Goal: Task Accomplishment & Management: Manage account settings

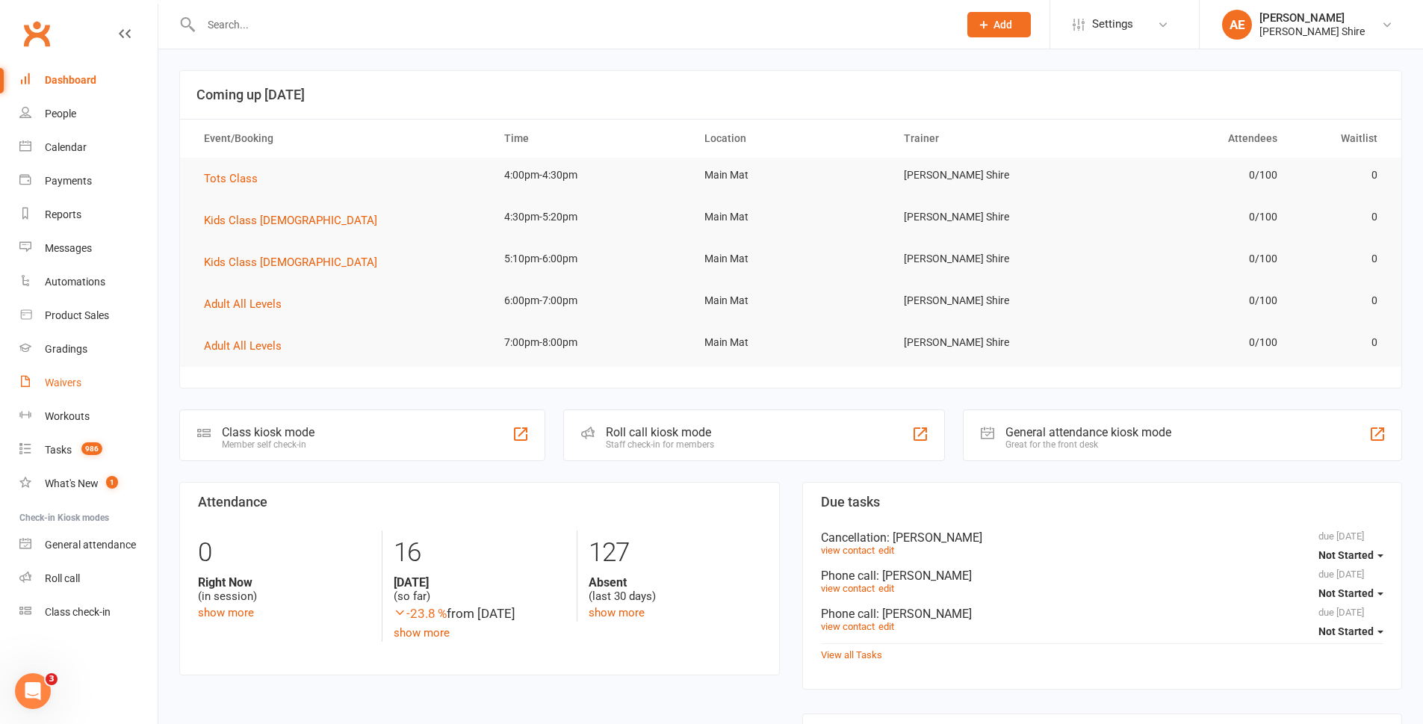
click at [87, 392] on link "Waivers" at bounding box center [88, 383] width 138 height 34
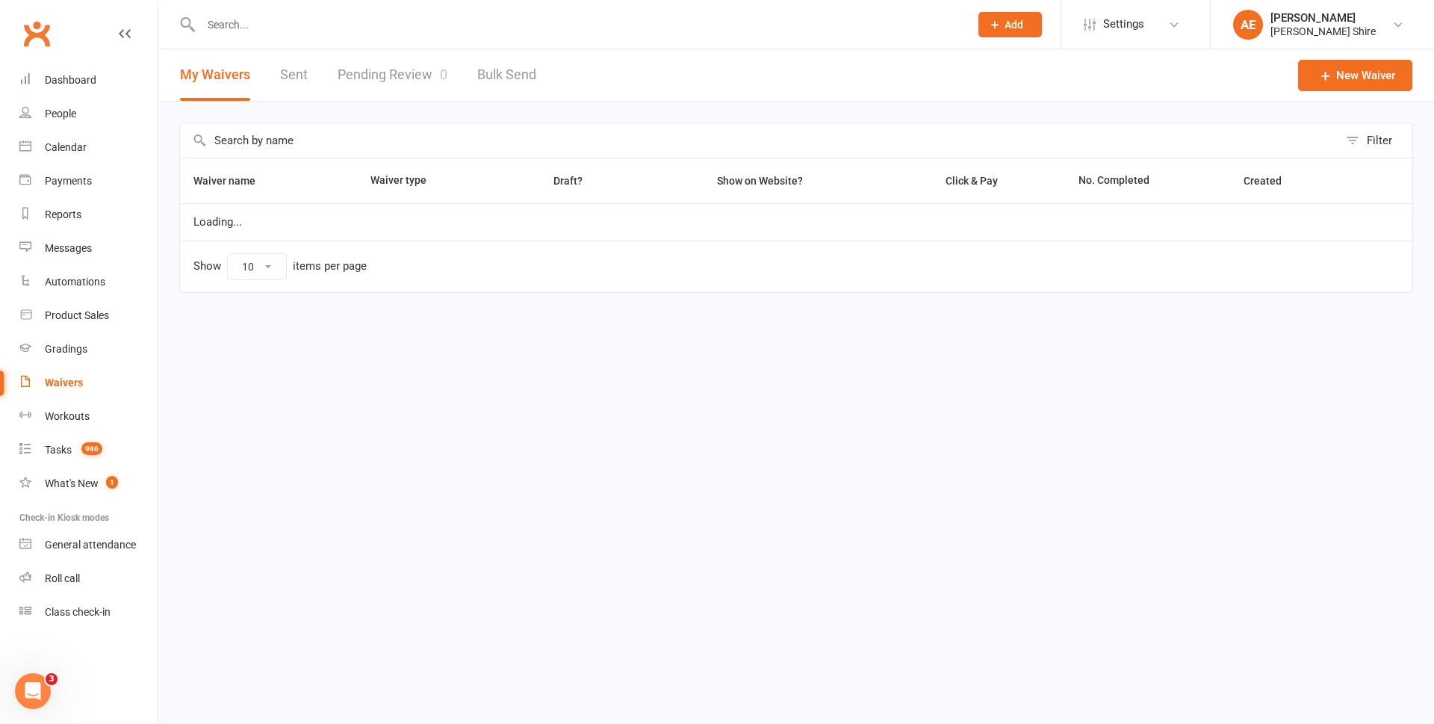
select select "25"
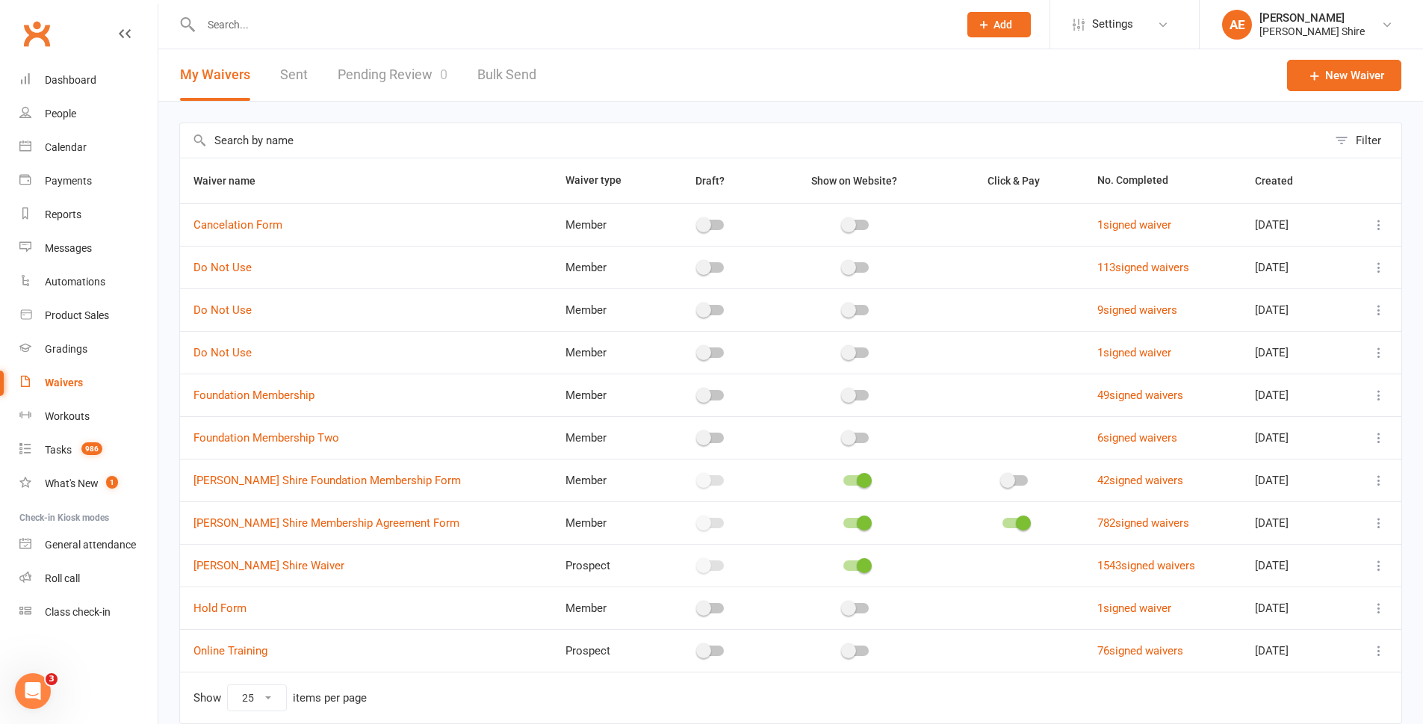
click at [325, 29] on input "text" at bounding box center [571, 24] width 751 height 21
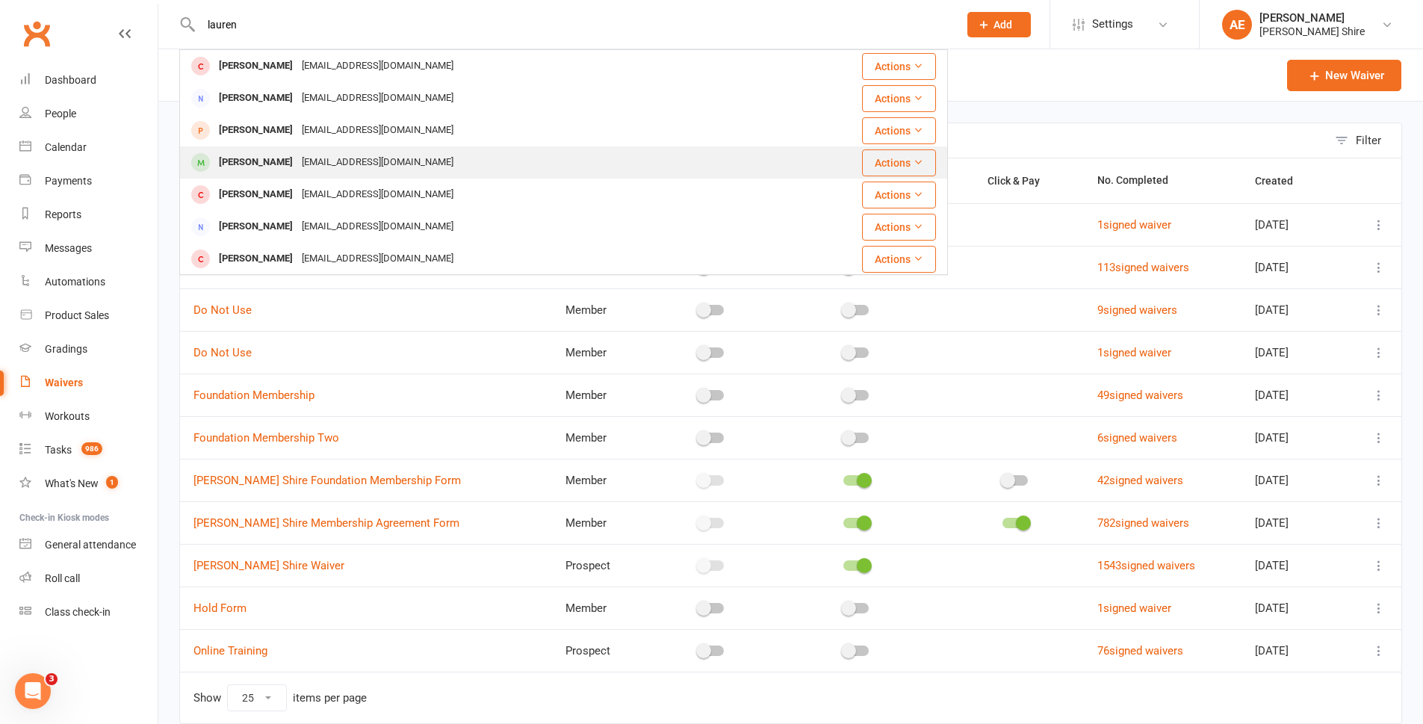
type input "lauren"
click at [342, 154] on div "[EMAIL_ADDRESS][DOMAIN_NAME]" at bounding box center [377, 163] width 161 height 22
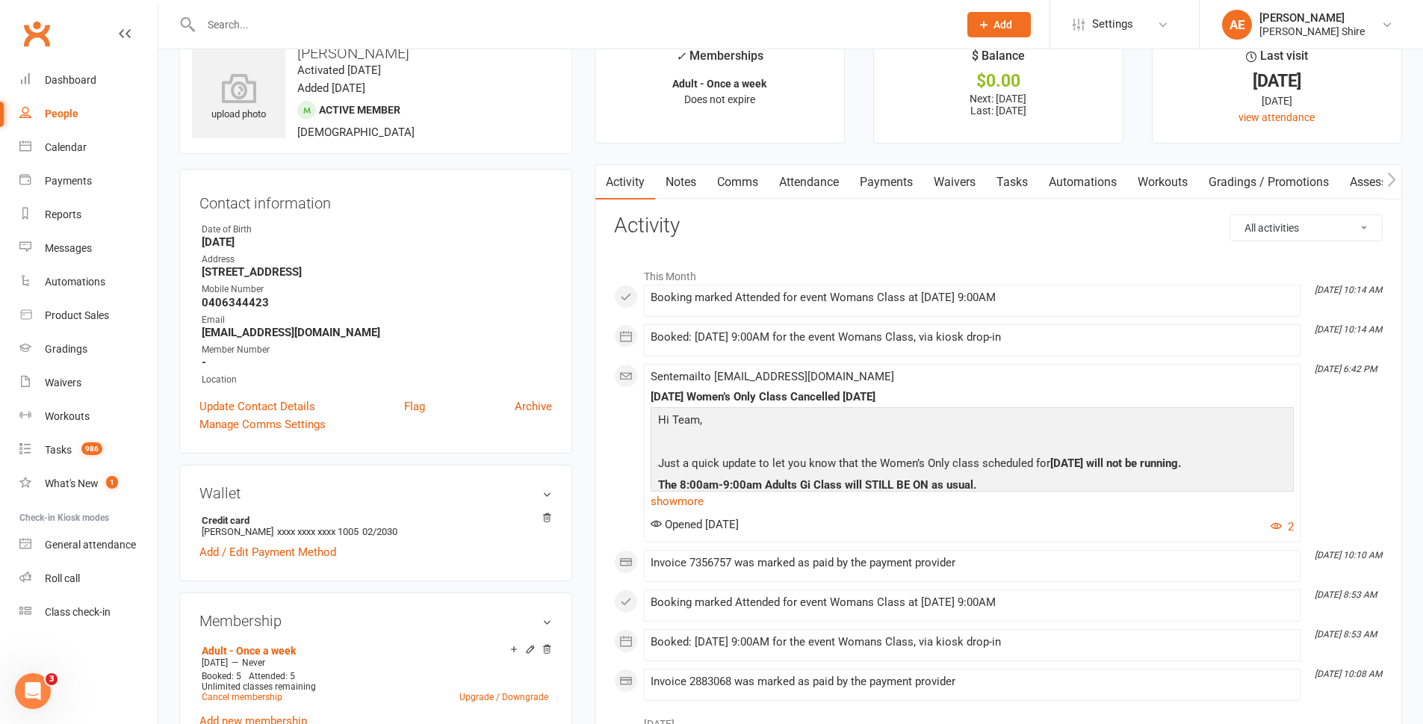
scroll to position [75, 0]
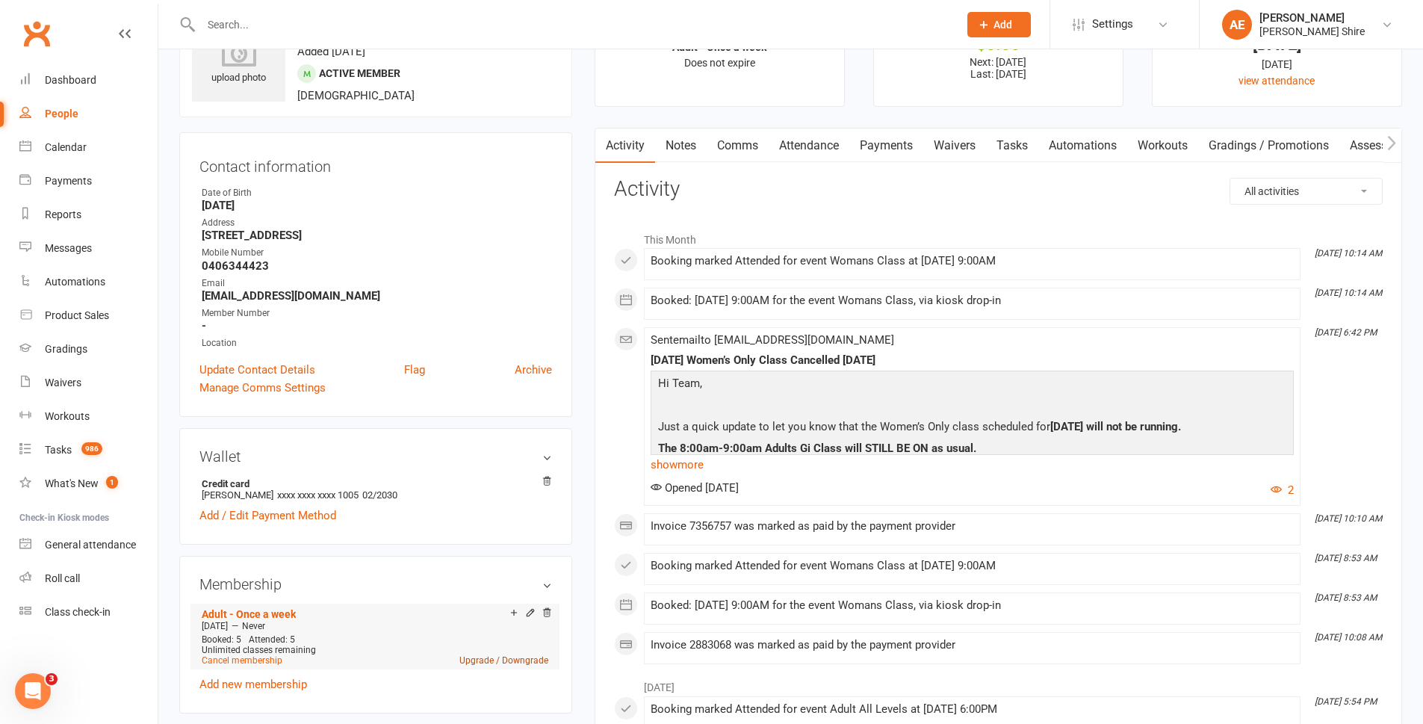
click at [483, 656] on link "Upgrade / Downgrade" at bounding box center [503, 660] width 89 height 10
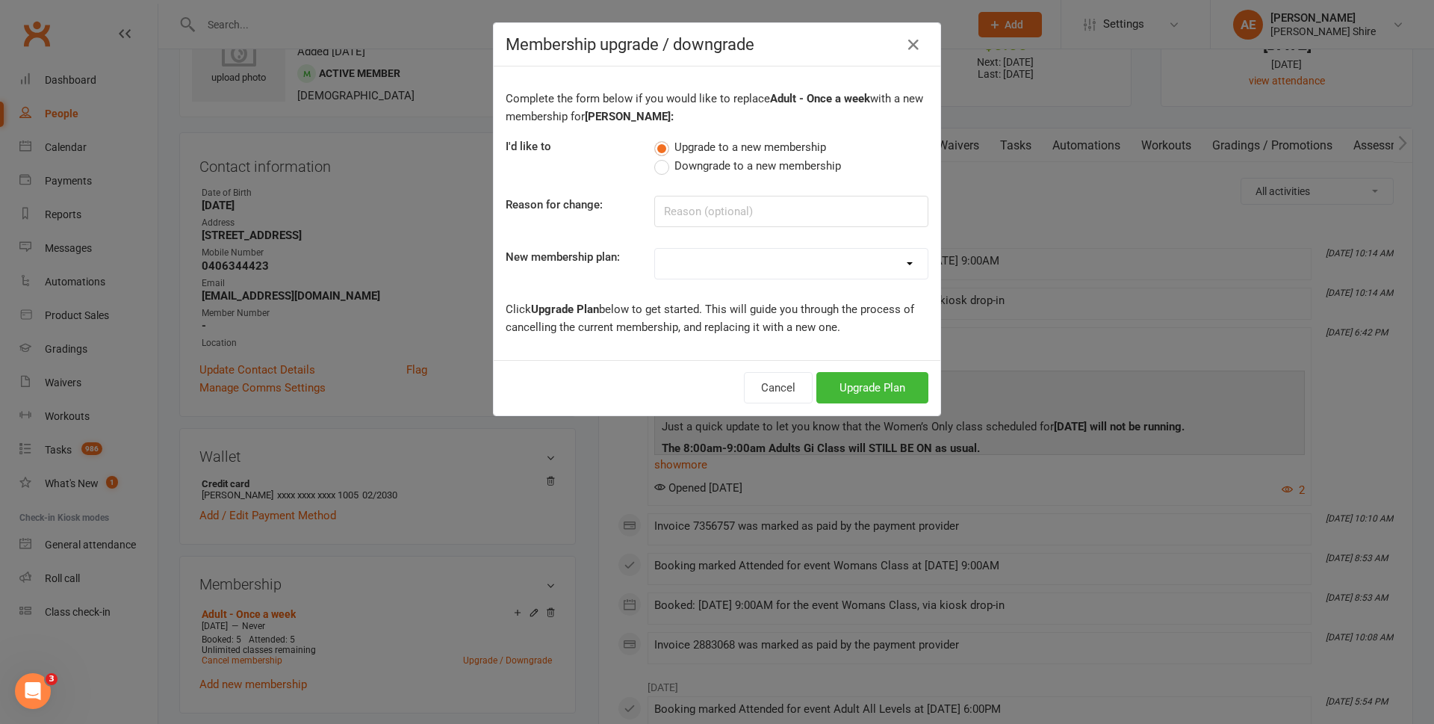
click at [728, 267] on select "Adult - Once a week Adult - Twice a week Adults Unlimited Kids - Once a Week Ki…" at bounding box center [791, 264] width 273 height 30
select select "1"
click at [655, 249] on select "Adult - Once a week Adult - Twice a week Adults Unlimited Kids - Once a Week Ki…" at bounding box center [791, 264] width 273 height 30
click at [838, 388] on button "Upgrade Plan" at bounding box center [872, 387] width 112 height 31
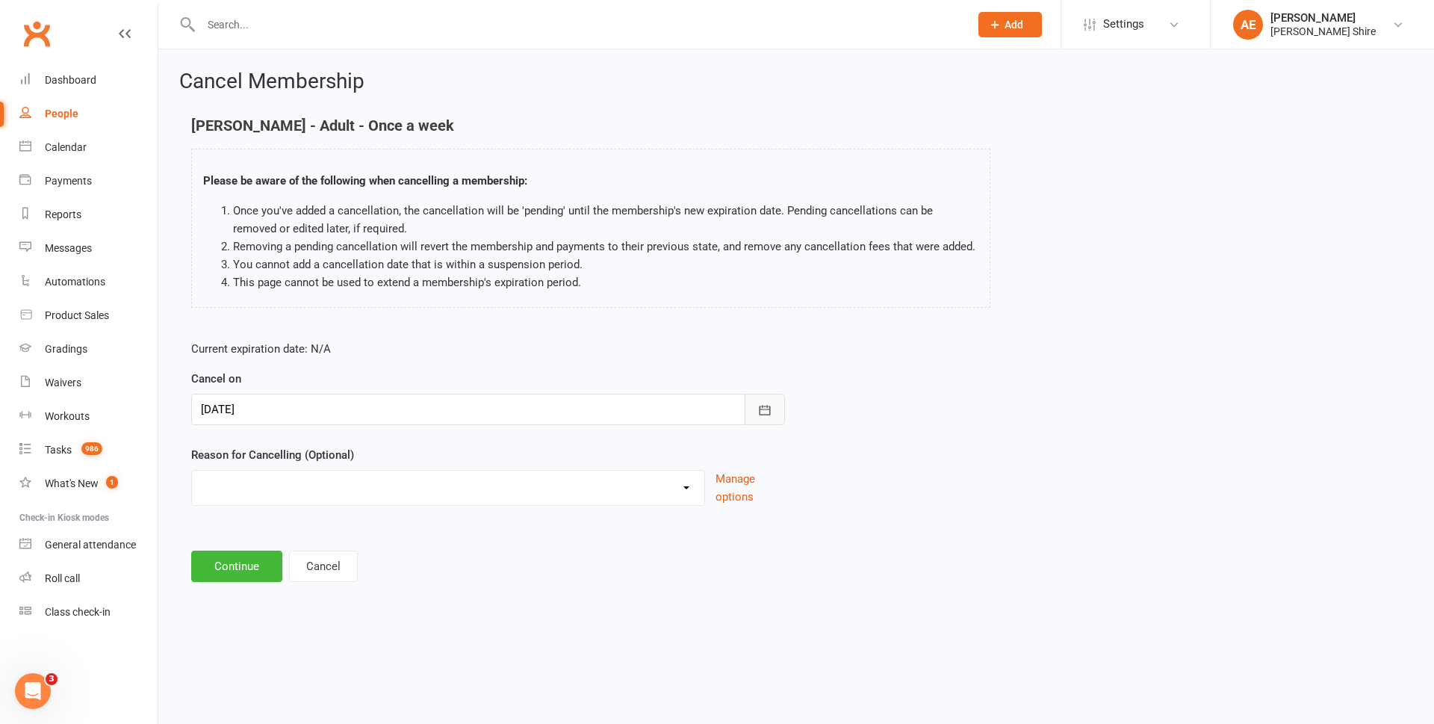
click at [753, 409] on button "button" at bounding box center [765, 409] width 40 height 31
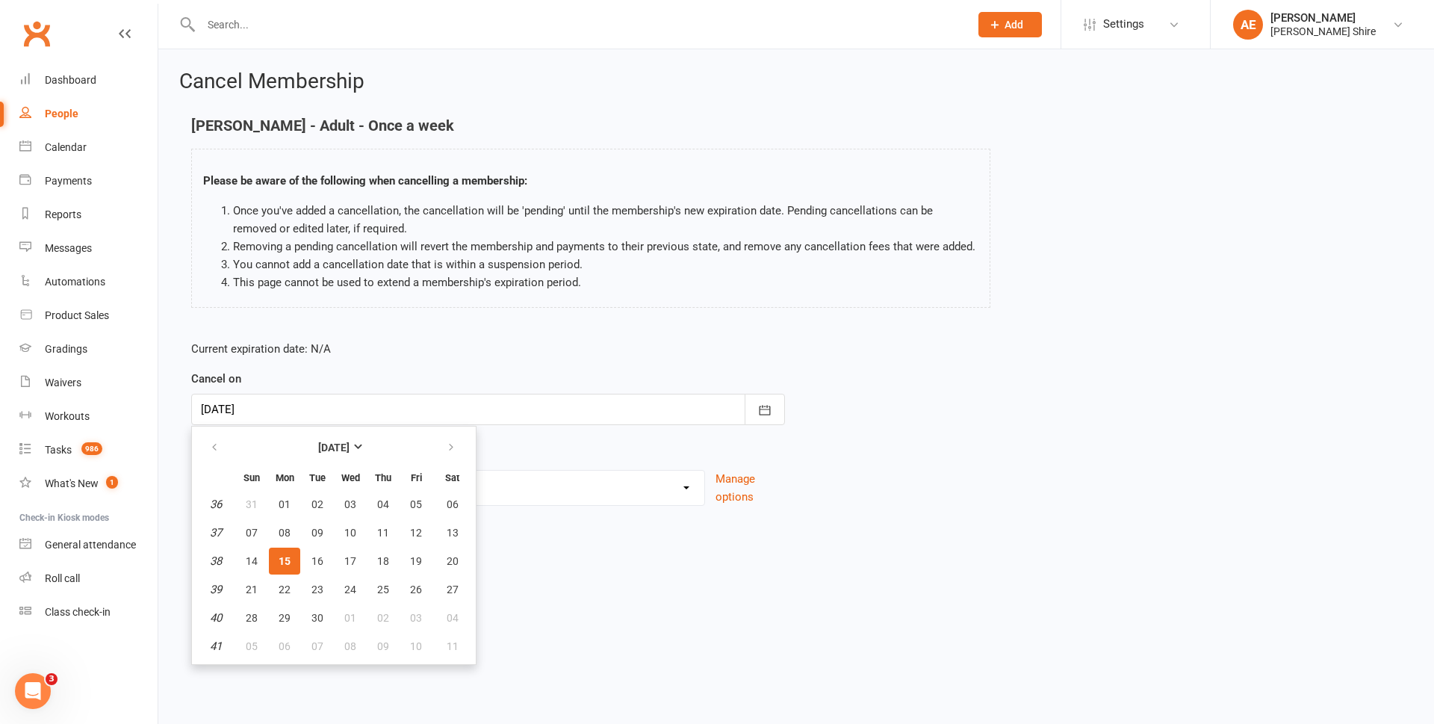
click at [992, 439] on div "Current expiration date: N/A Cancel on [DATE] [DATE] Sun Mon Tue Wed Thu Fri Sa…" at bounding box center [796, 428] width 1232 height 198
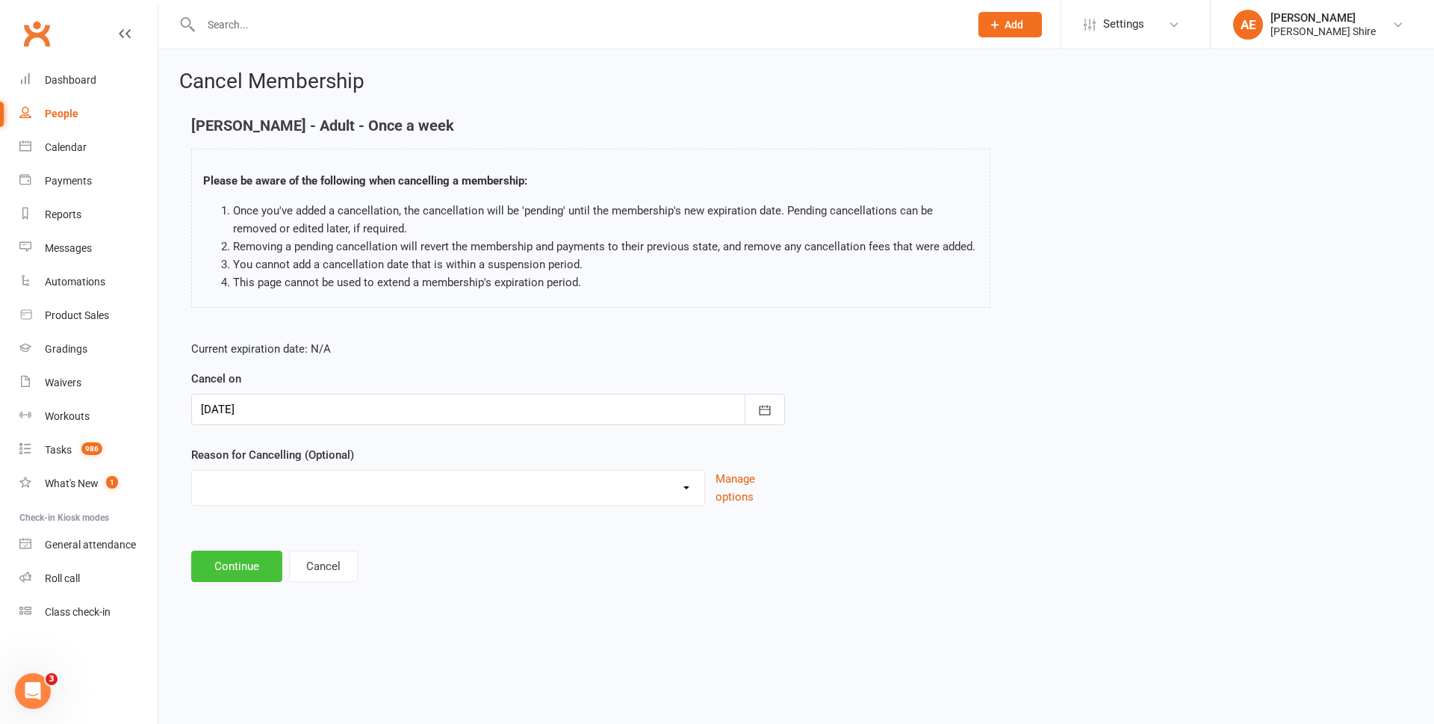
click at [229, 569] on button "Continue" at bounding box center [236, 565] width 91 height 31
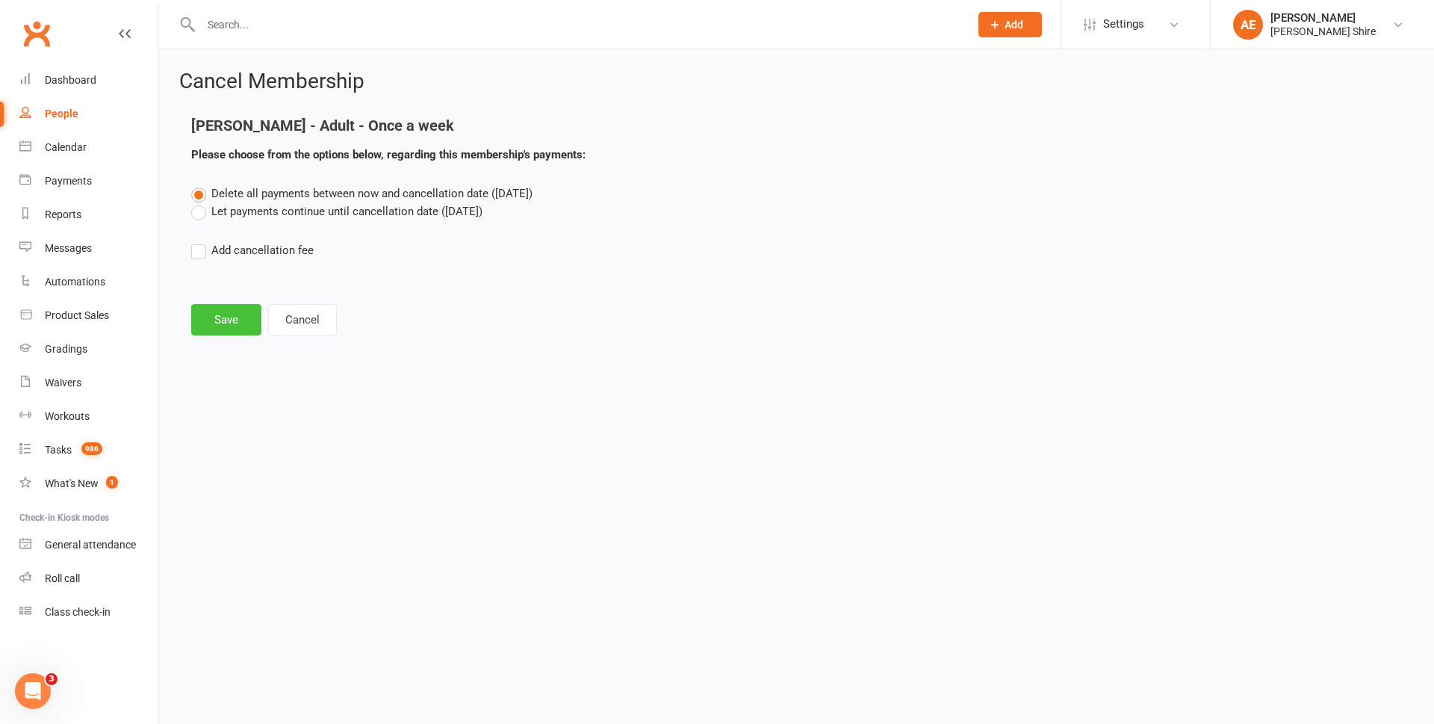
click at [240, 311] on button "Save" at bounding box center [226, 319] width 70 height 31
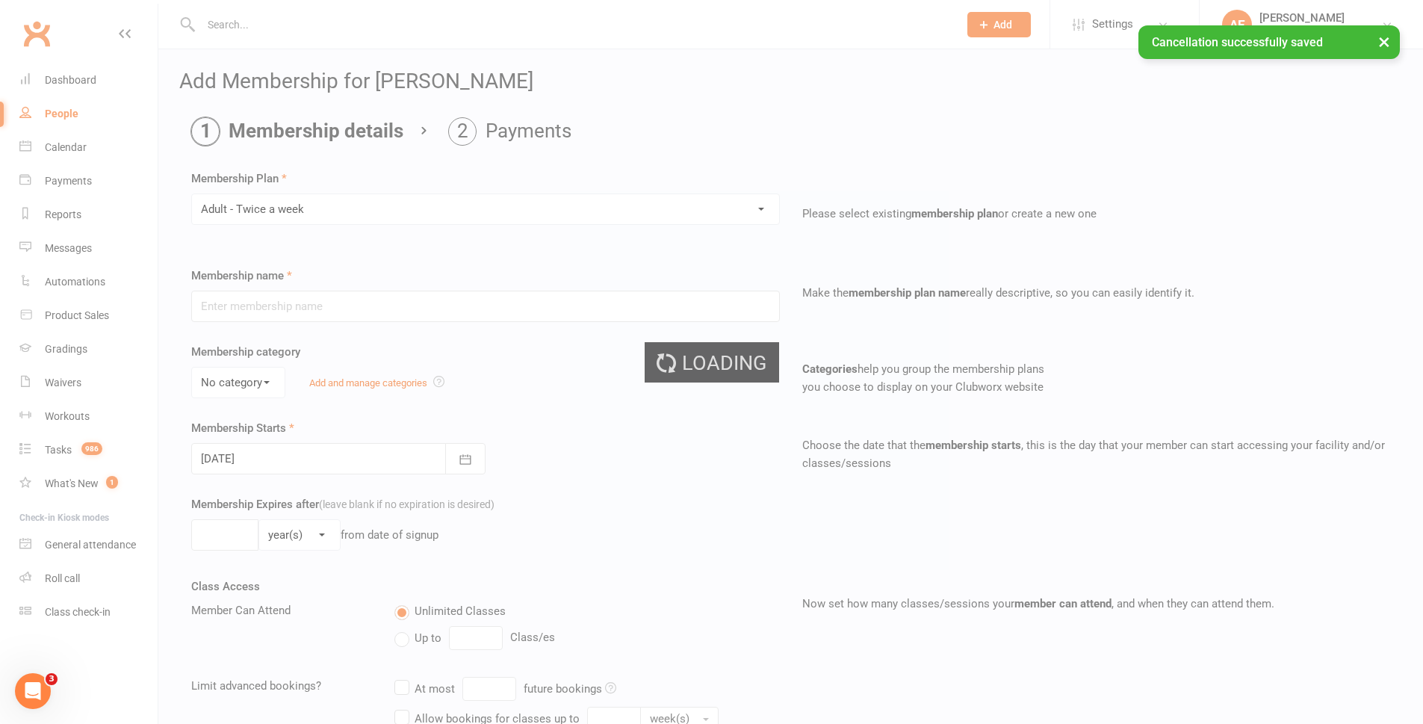
type input "Adult - Twice a week"
select select "0"
type input "0"
type input "2"
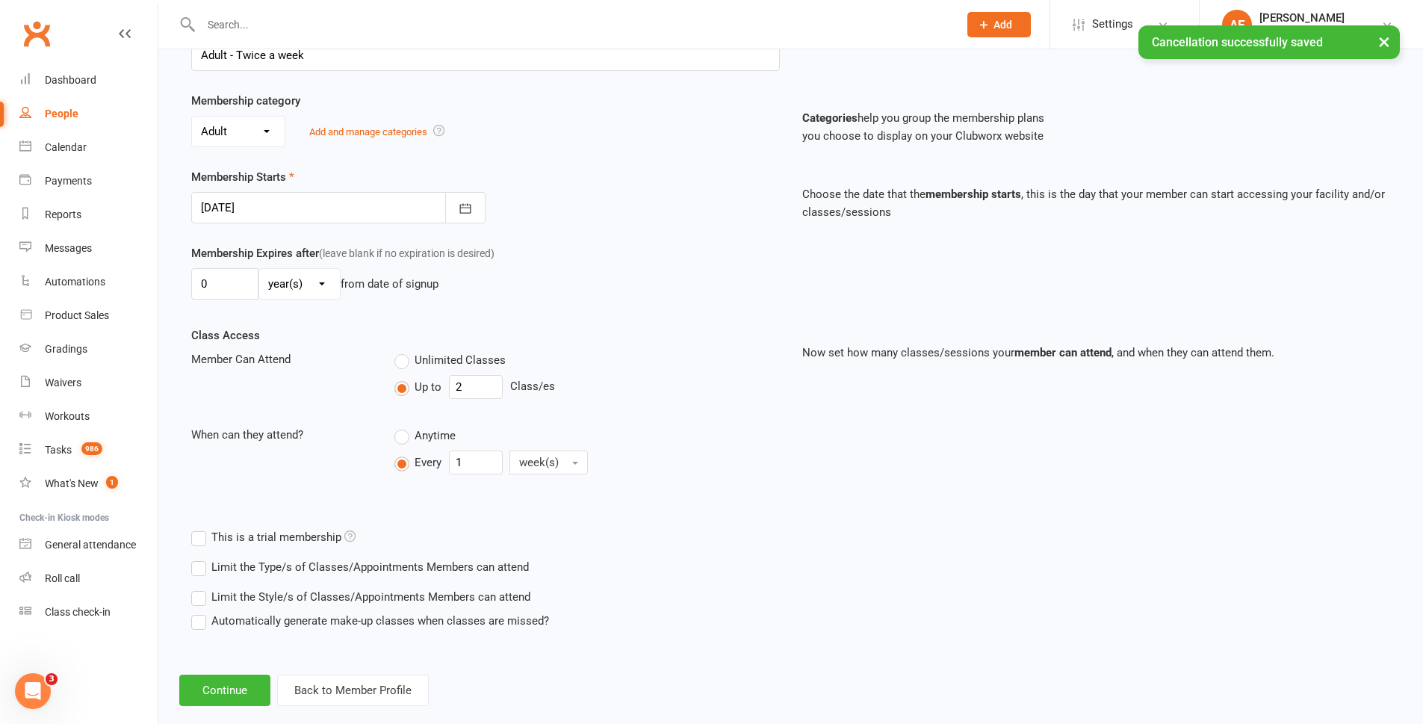
scroll to position [276, 0]
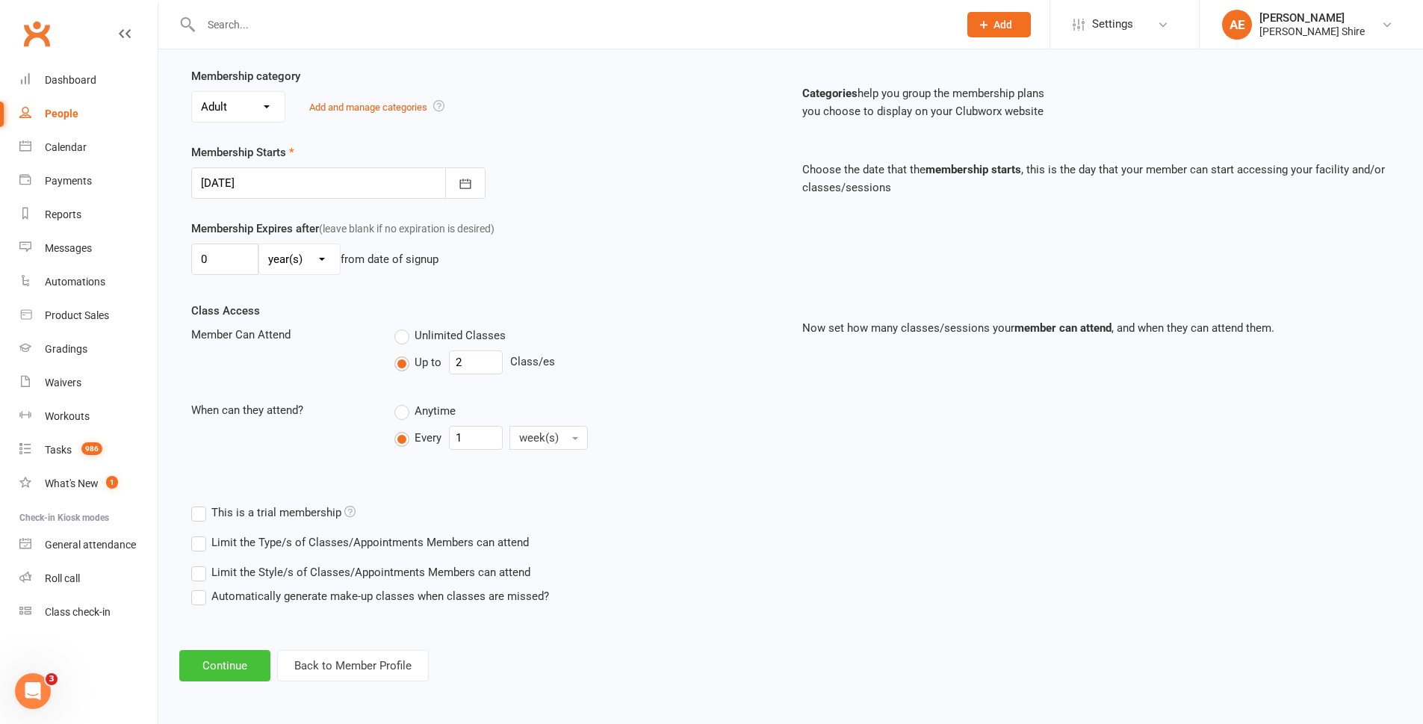
click at [249, 659] on button "Continue" at bounding box center [224, 665] width 91 height 31
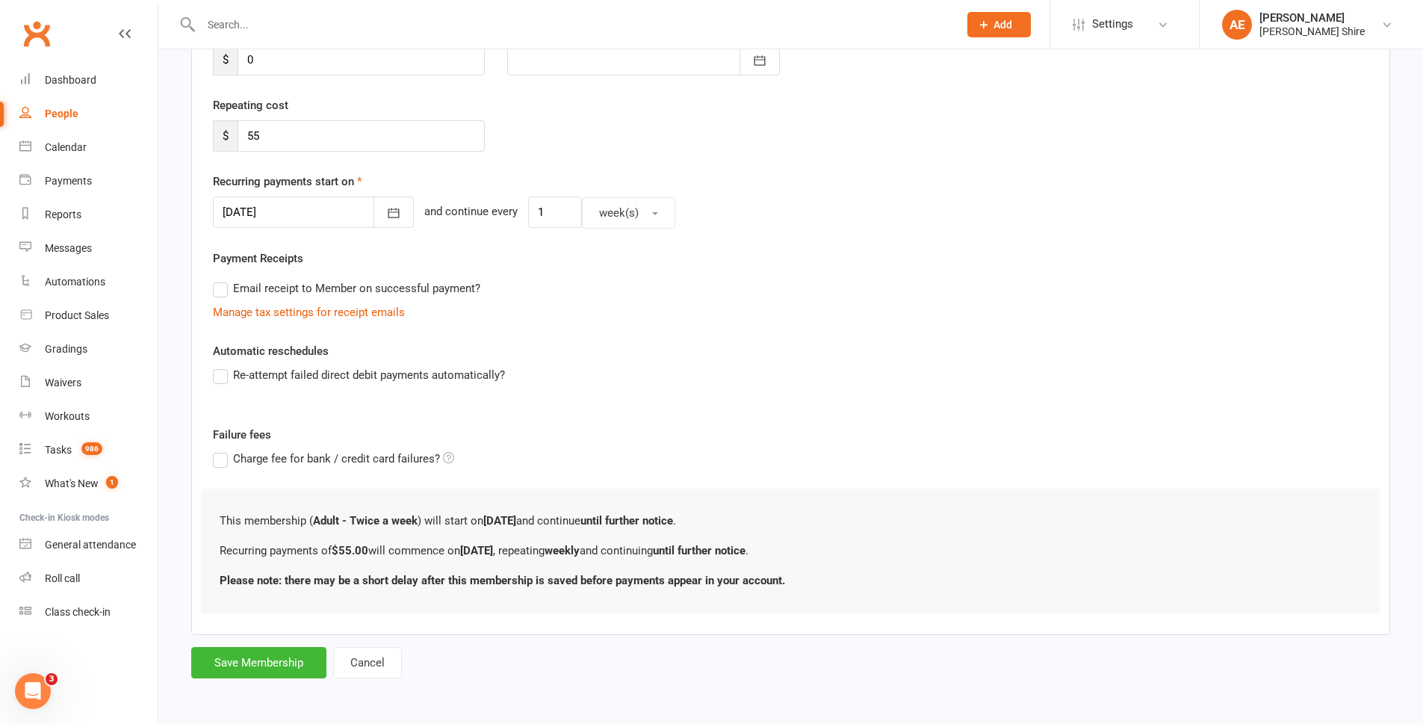
scroll to position [0, 0]
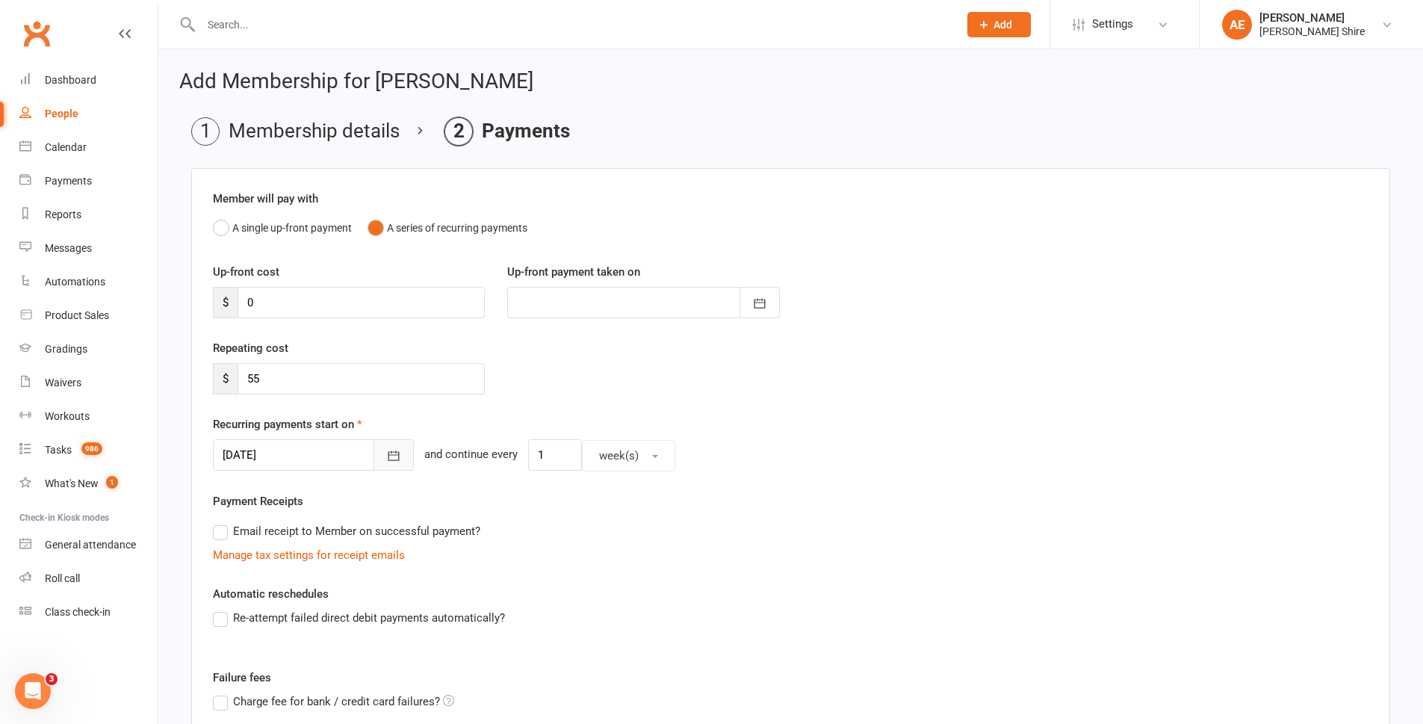
click at [386, 454] on icon "button" at bounding box center [393, 455] width 15 height 15
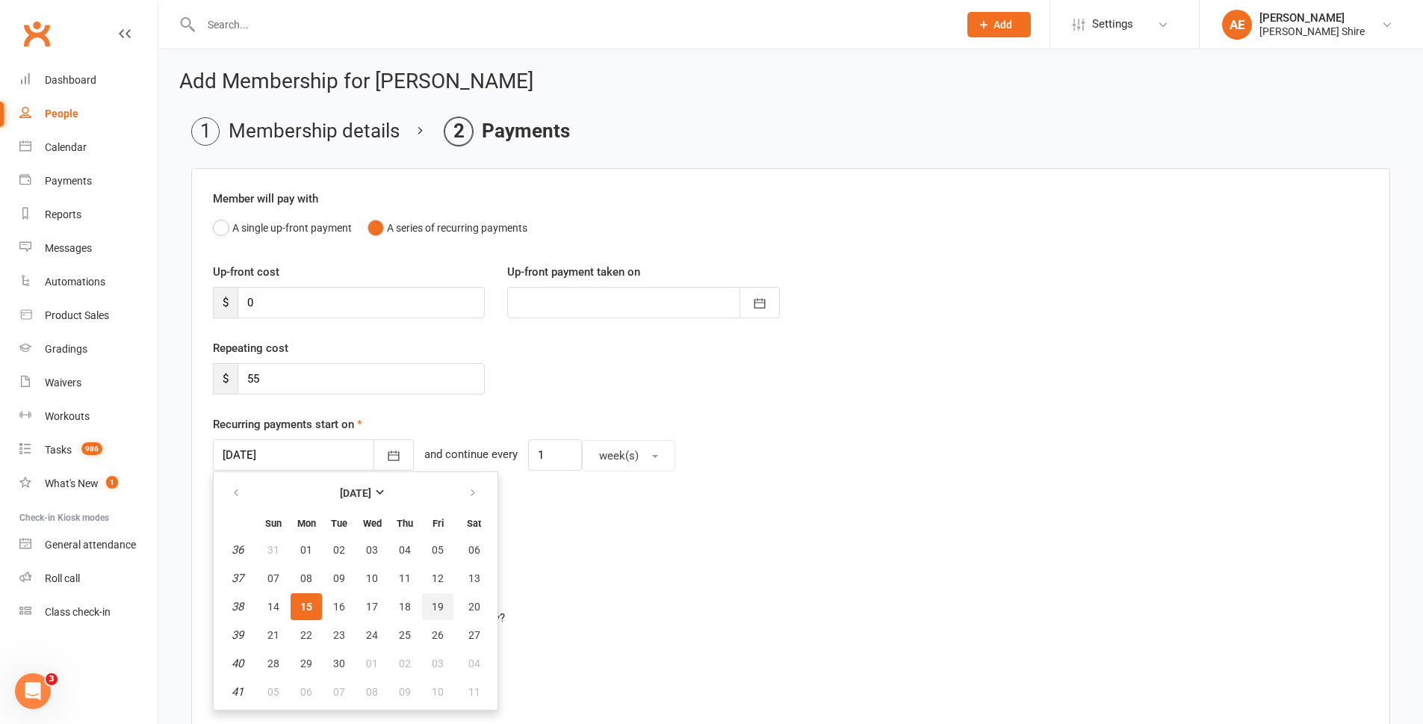
click at [439, 614] on button "19" at bounding box center [437, 606] width 31 height 27
type input "[DATE]"
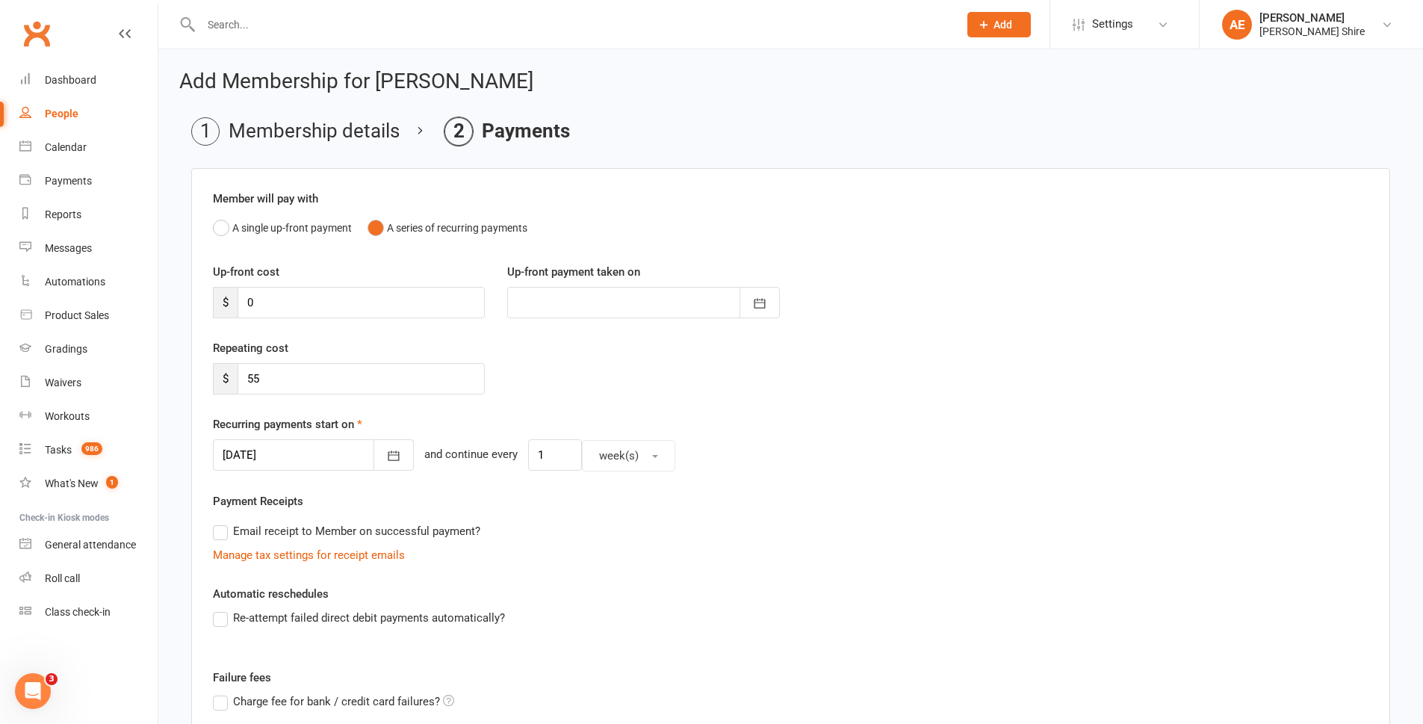
click at [420, 531] on label "Email receipt to Member on successful payment?" at bounding box center [346, 531] width 267 height 18
click at [223, 522] on input "Email receipt to Member on successful payment?" at bounding box center [218, 522] width 10 height 0
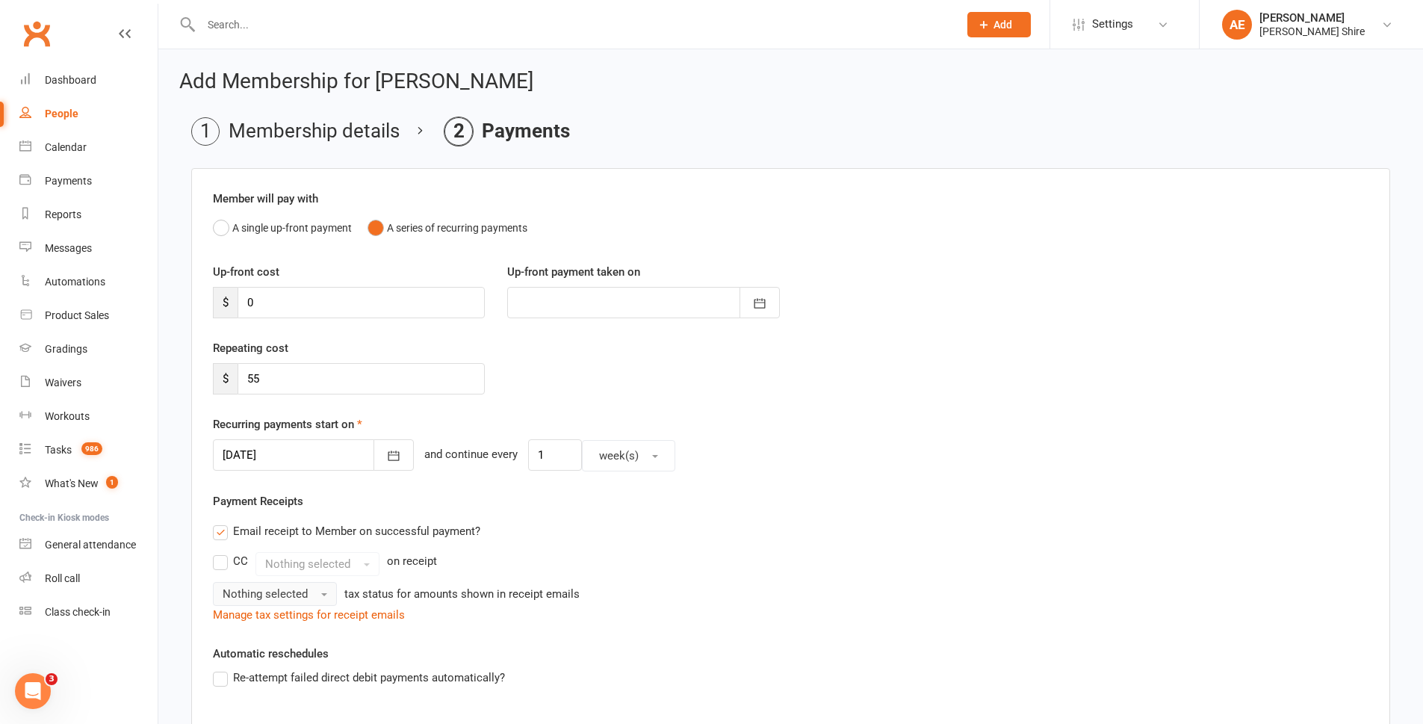
click at [270, 597] on span "Nothing selected" at bounding box center [265, 593] width 85 height 13
click at [274, 632] on link "Inc tax" at bounding box center [288, 626] width 148 height 30
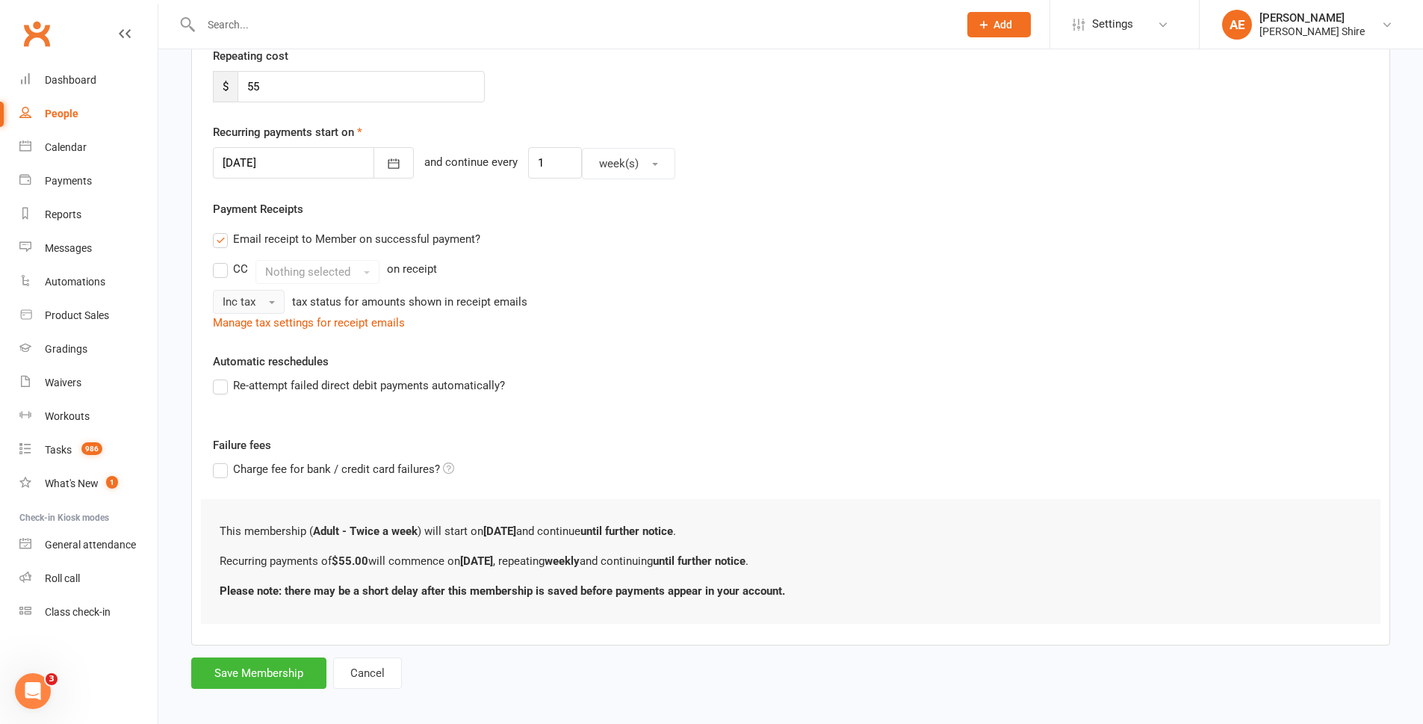
scroll to position [299, 0]
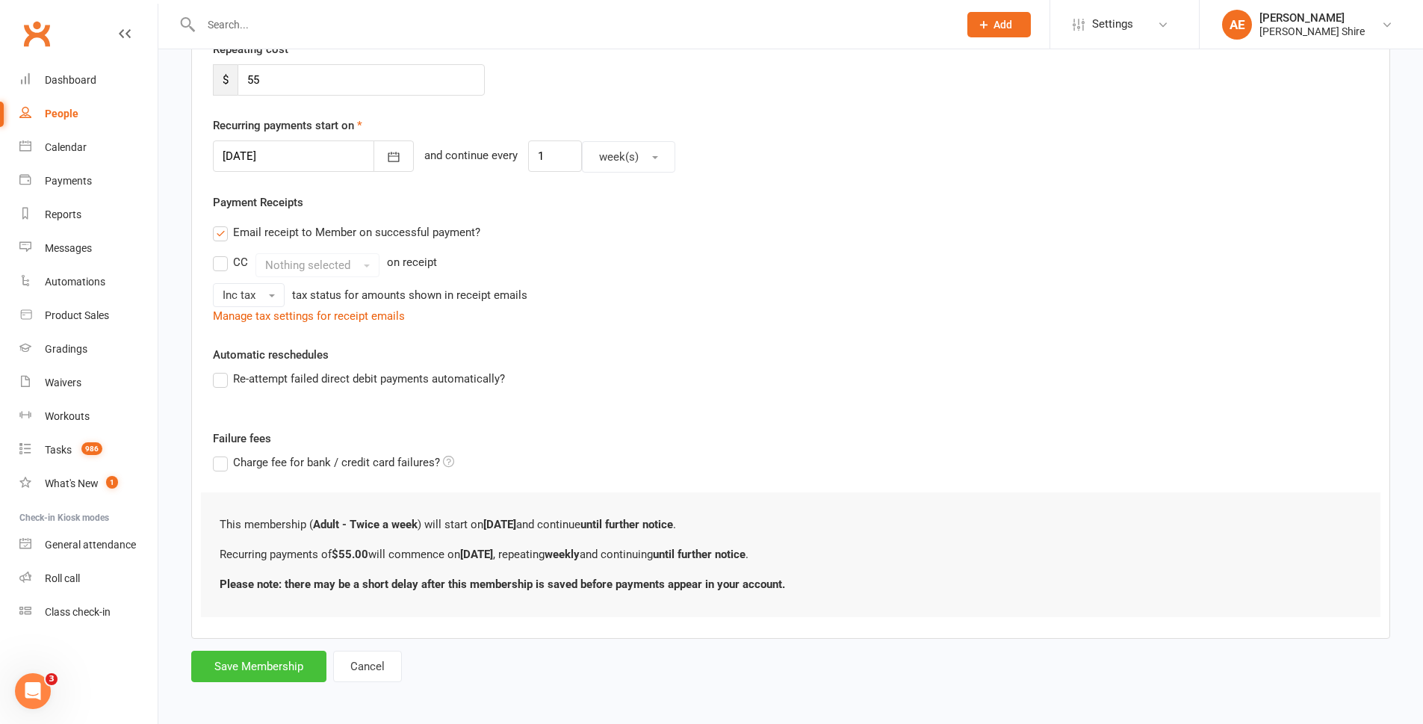
click at [259, 666] on button "Save Membership" at bounding box center [258, 666] width 135 height 31
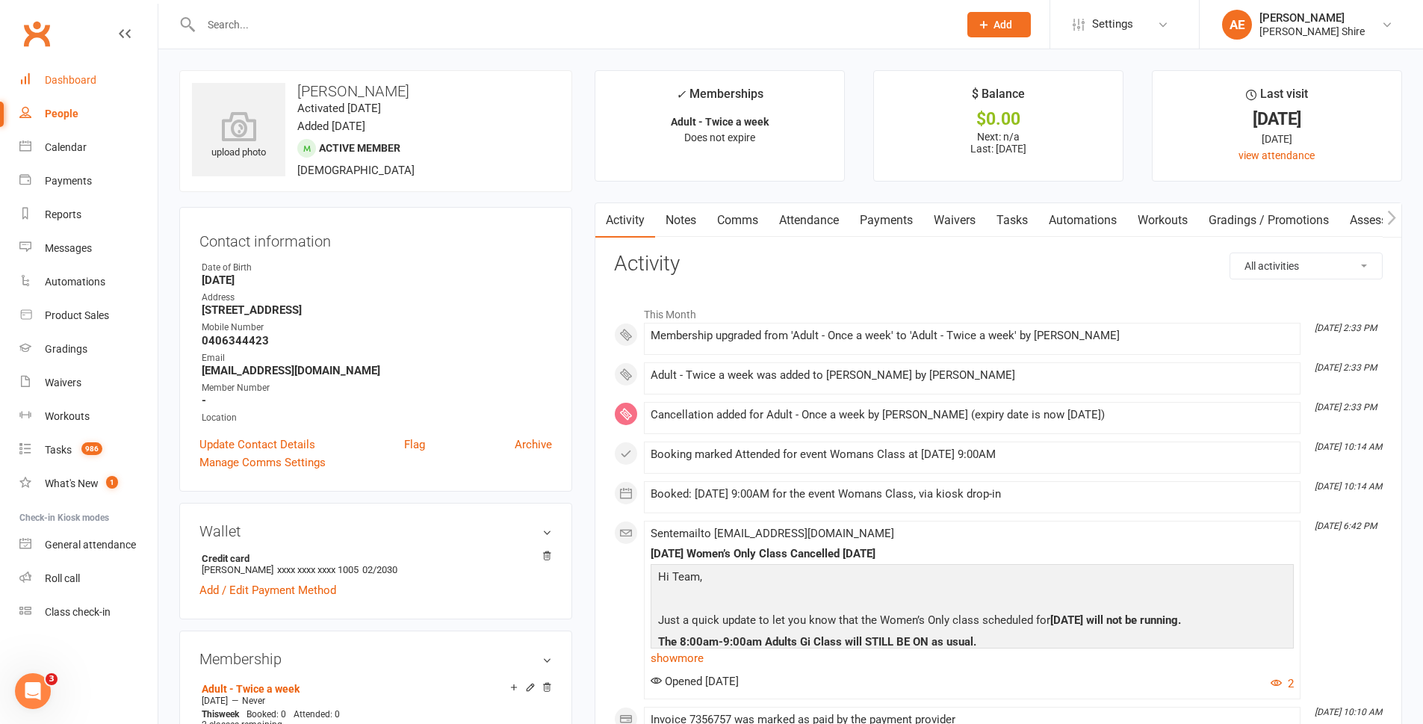
click at [74, 79] on div "Dashboard" at bounding box center [71, 80] width 52 height 12
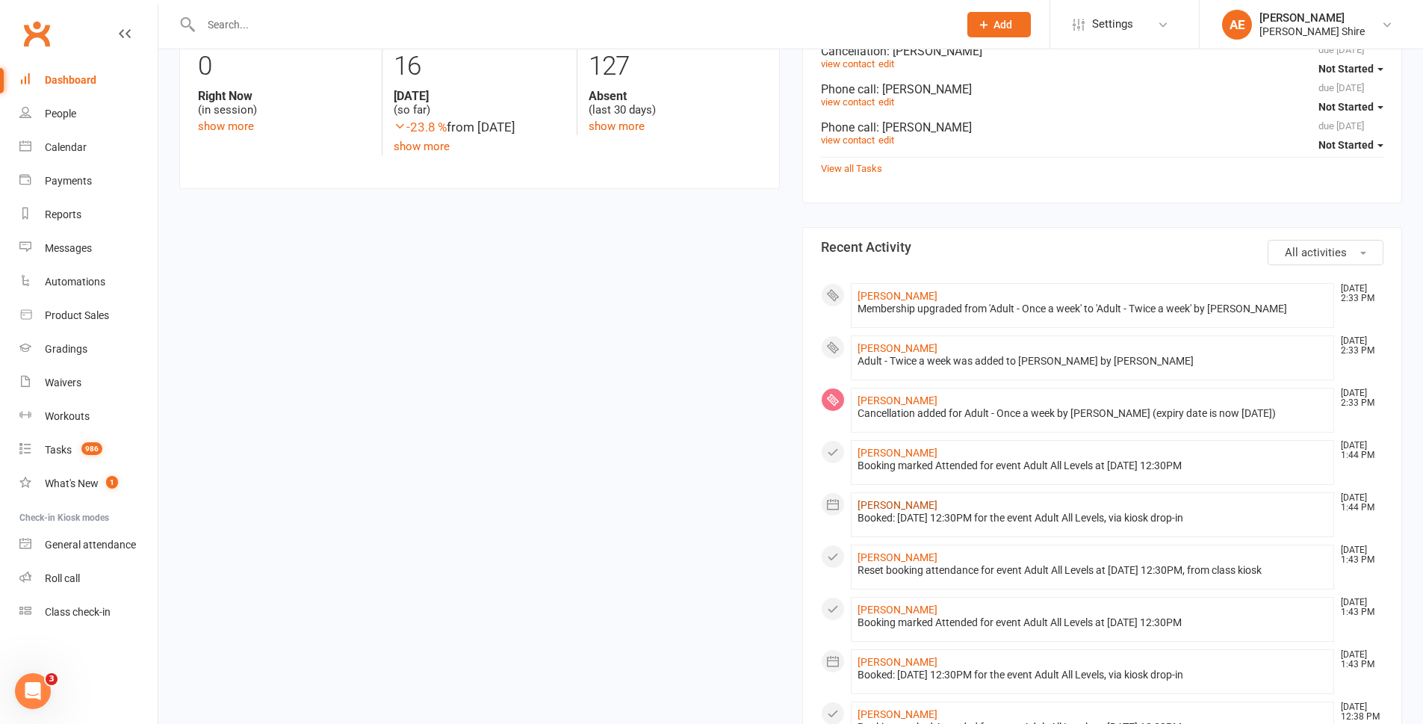
scroll to position [523, 0]
